Goal: Information Seeking & Learning: Find specific fact

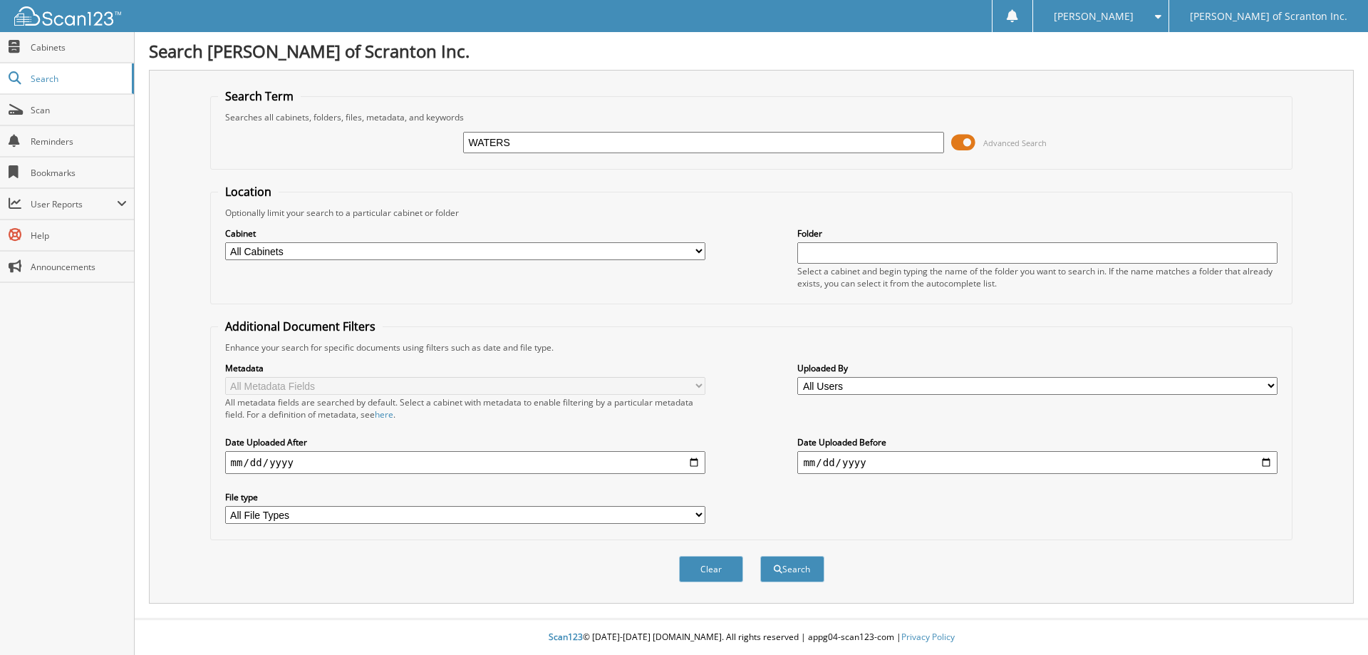
type input "WATERS"
click at [760, 556] on button "Search" at bounding box center [792, 569] width 64 height 26
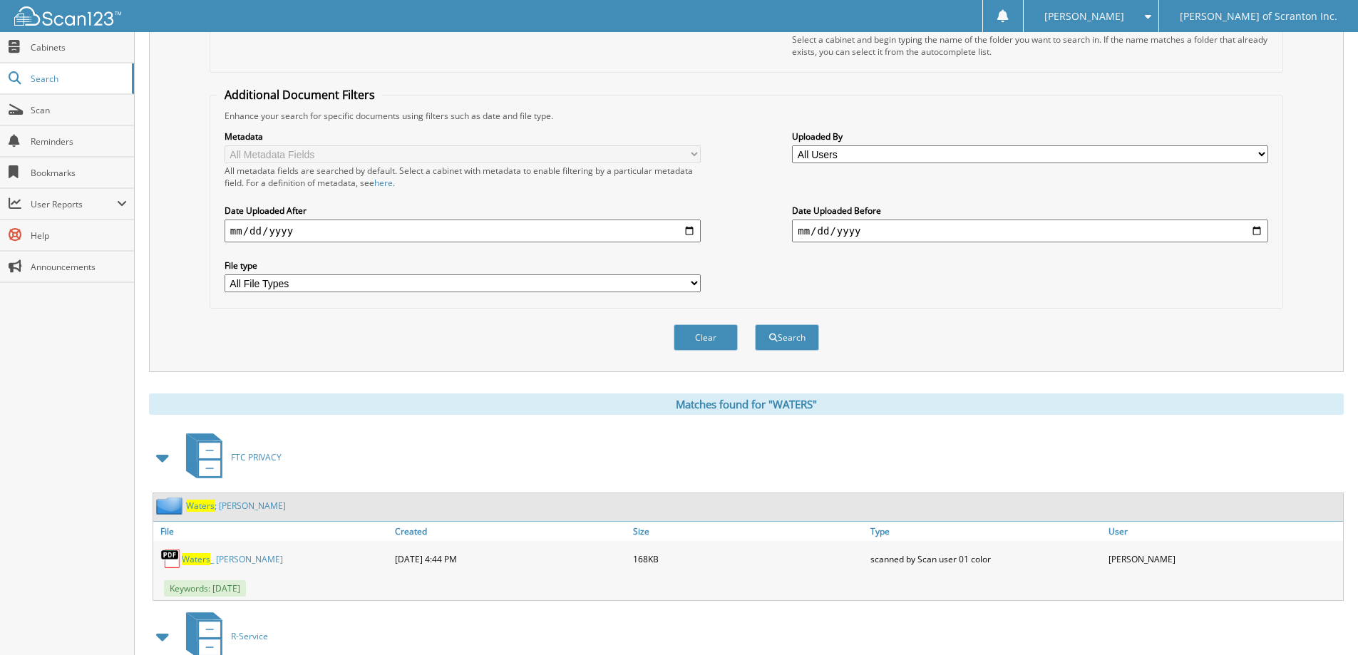
scroll to position [210, 0]
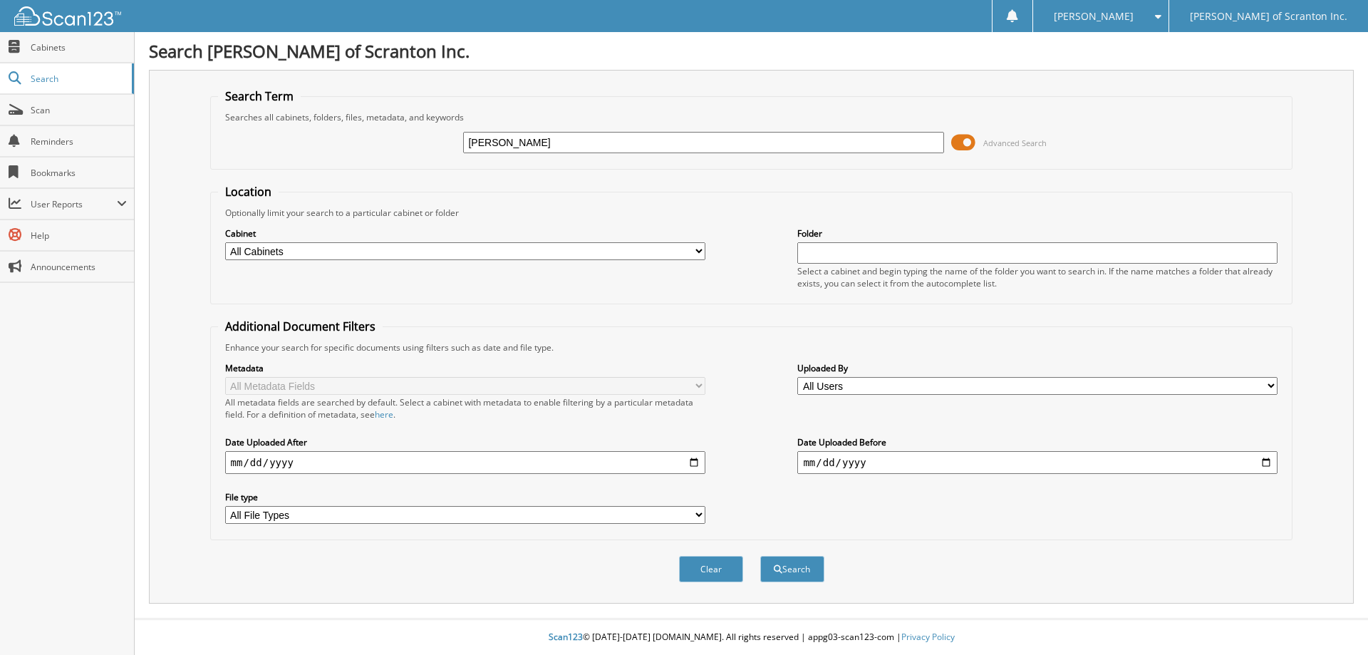
type input "crounse"
click at [760, 556] on button "Search" at bounding box center [792, 569] width 64 height 26
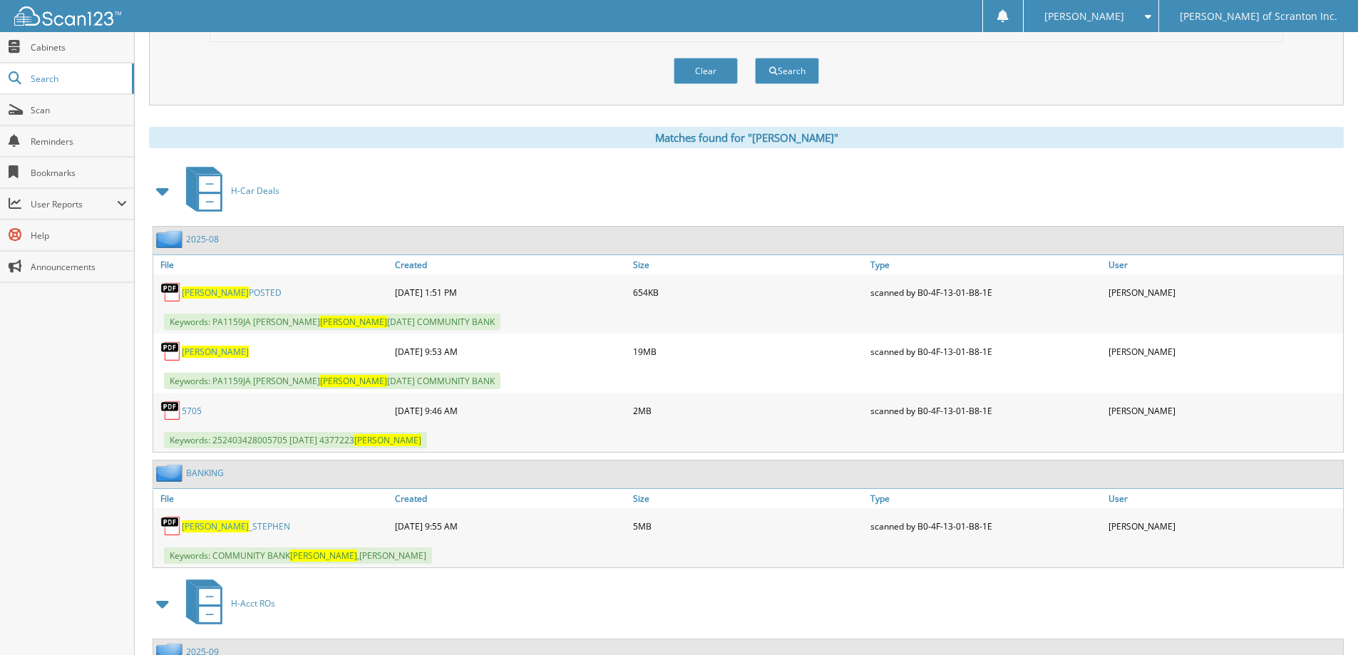
scroll to position [499, 0]
click at [199, 354] on span "[PERSON_NAME]" at bounding box center [215, 351] width 67 height 12
